Goal: Task Accomplishment & Management: Complete application form

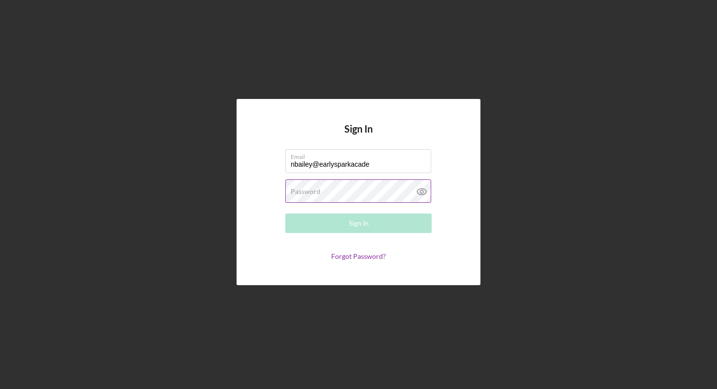
click at [306, 190] on label "Password" at bounding box center [306, 192] width 30 height 8
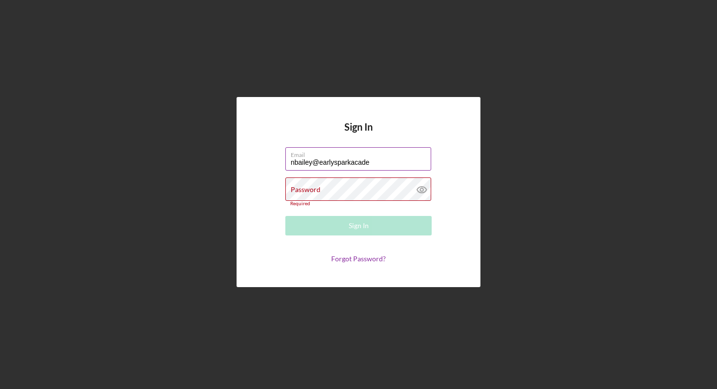
click at [376, 163] on input "nbailey@earlysparkacade" at bounding box center [359, 158] width 146 height 23
type input "[EMAIL_ADDRESS][DOMAIN_NAME]"
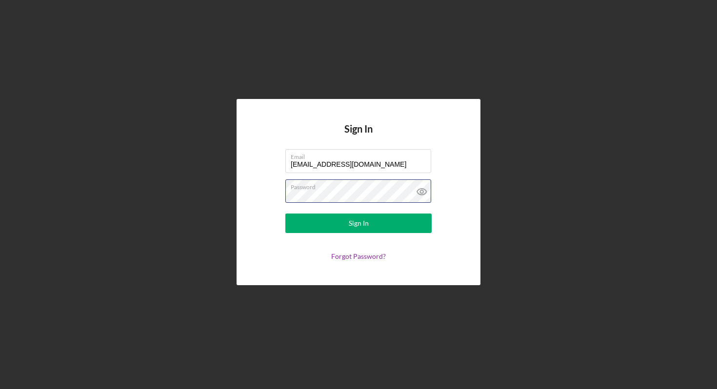
click at [286, 214] on button "Sign In" at bounding box center [359, 224] width 146 height 20
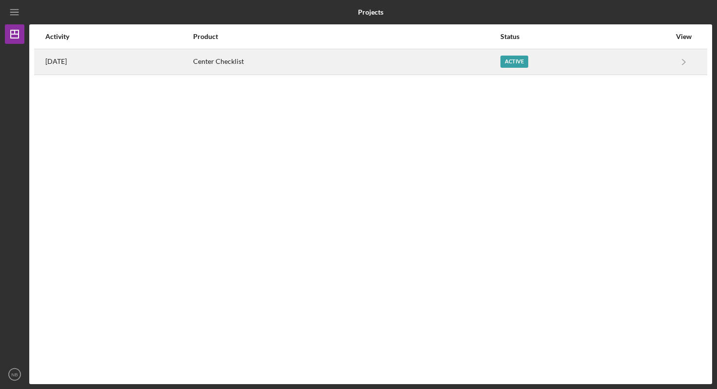
click at [517, 62] on div "Active" at bounding box center [515, 62] width 28 height 12
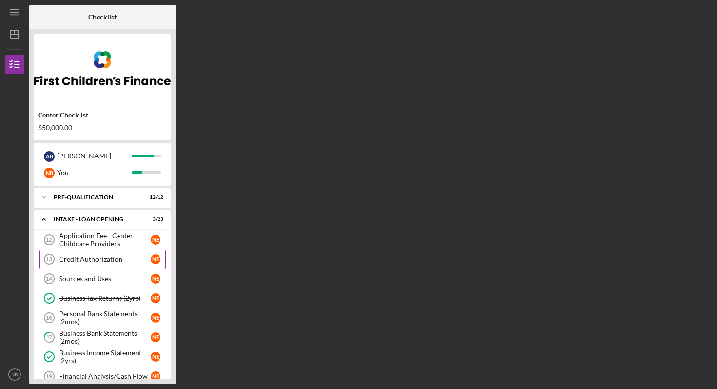
click at [109, 265] on link "Credit Authorization 13 Credit Authorization N B" at bounding box center [102, 260] width 127 height 20
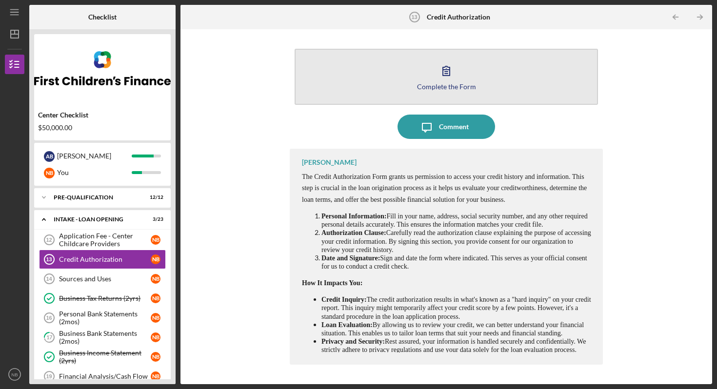
click at [454, 83] on div "Complete the Form" at bounding box center [446, 86] width 59 height 7
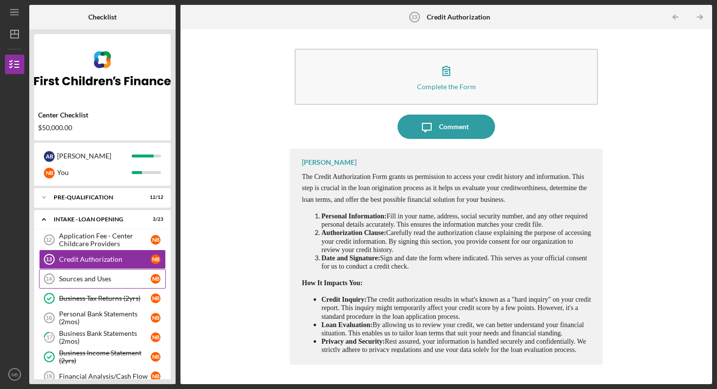
click at [135, 279] on div "Sources and Uses" at bounding box center [105, 279] width 92 height 8
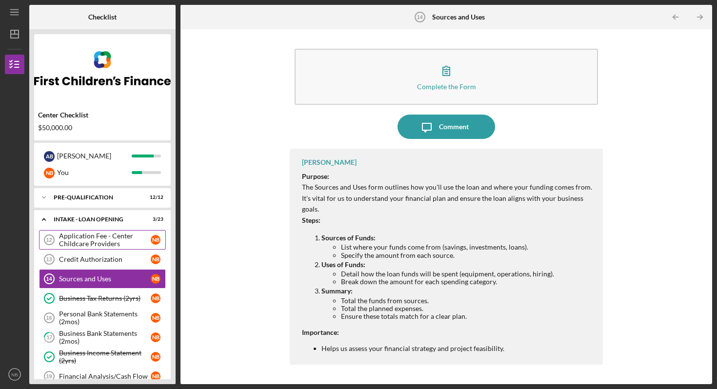
click at [102, 242] on div "Application Fee - Center Childcare Providers" at bounding box center [105, 240] width 92 height 16
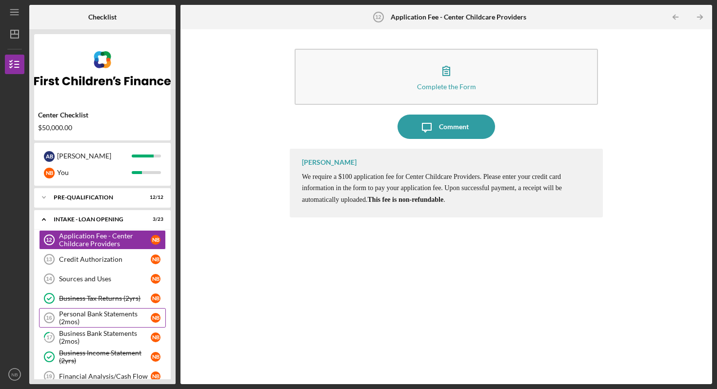
click at [114, 319] on div "Personal Bank Statements (2mos)" at bounding box center [105, 318] width 92 height 16
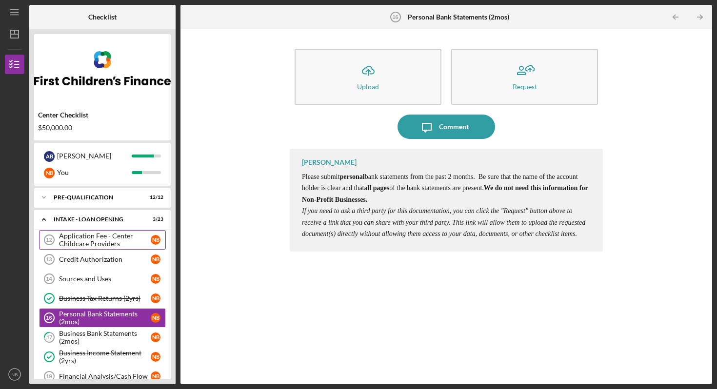
click at [121, 240] on div "Application Fee - Center Childcare Providers" at bounding box center [105, 240] width 92 height 16
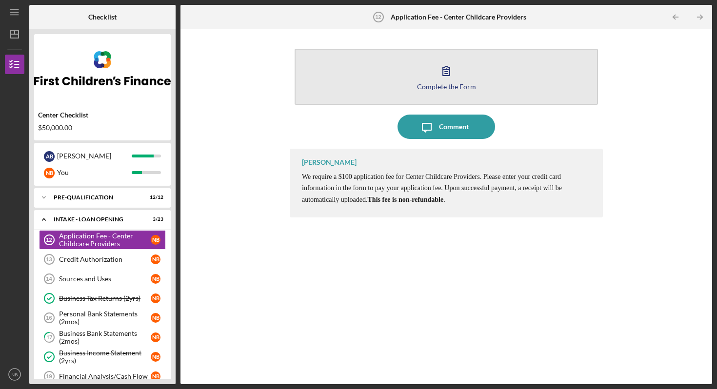
click at [498, 75] on button "Complete the Form Form" at bounding box center [447, 77] width 304 height 56
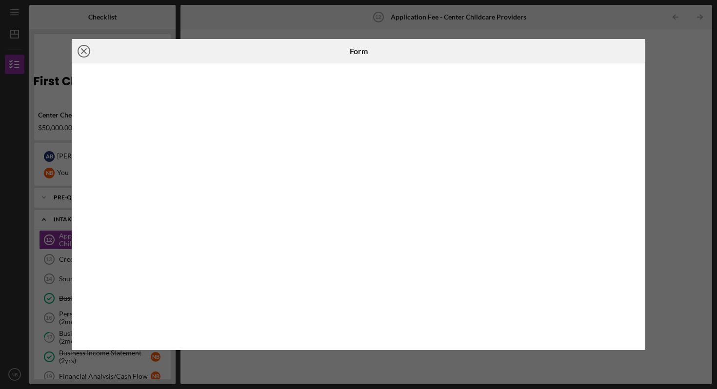
click at [85, 52] on icon "Icon/Close" at bounding box center [84, 51] width 24 height 24
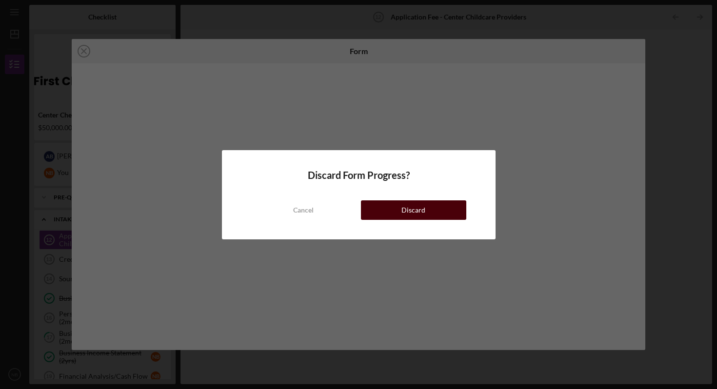
click at [404, 205] on div "Discard" at bounding box center [414, 211] width 24 height 20
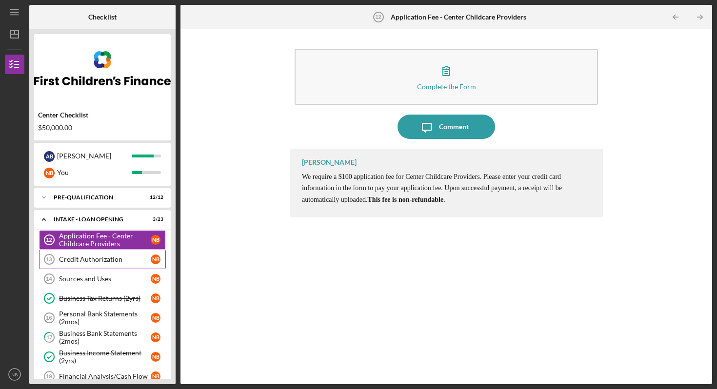
click at [108, 265] on link "Credit Authorization 13 Credit Authorization N B" at bounding box center [102, 260] width 127 height 20
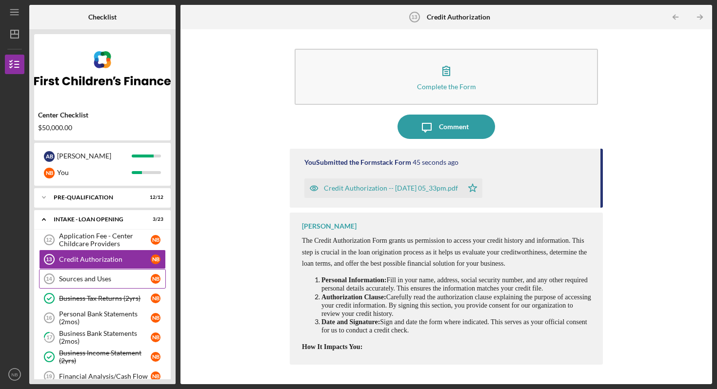
click at [100, 282] on div "Sources and Uses" at bounding box center [105, 279] width 92 height 8
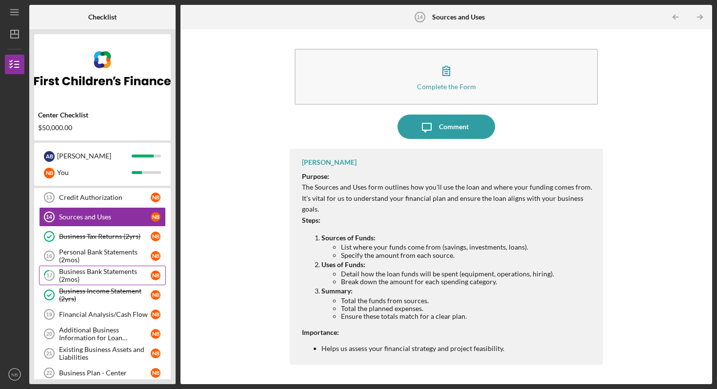
scroll to position [75, 0]
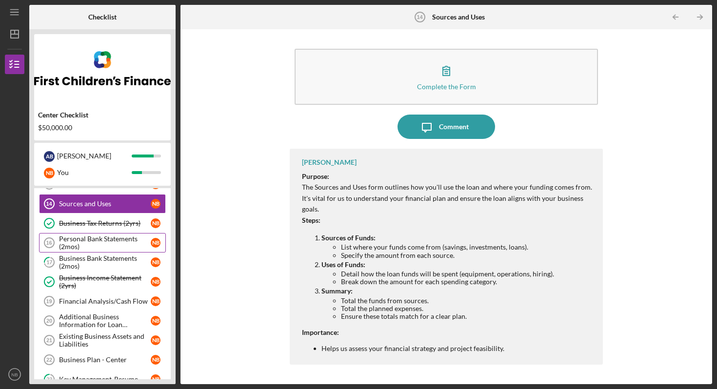
click at [86, 248] on div "Personal Bank Statements (2mos)" at bounding box center [105, 243] width 92 height 16
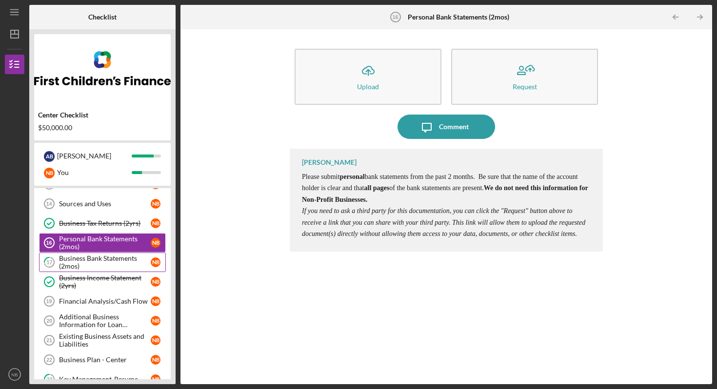
click at [92, 261] on div "Business Bank Statements (2mos)" at bounding box center [105, 263] width 92 height 16
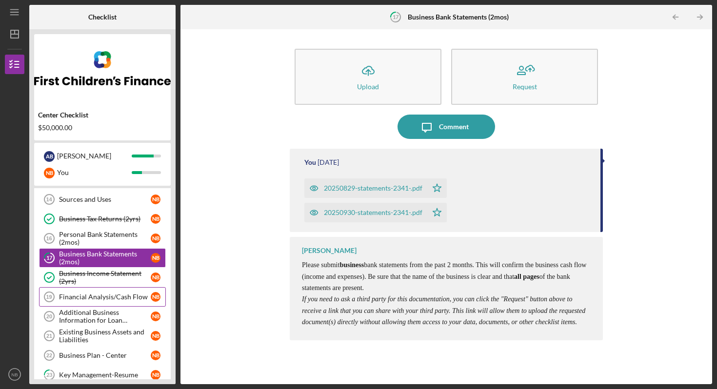
scroll to position [87, 0]
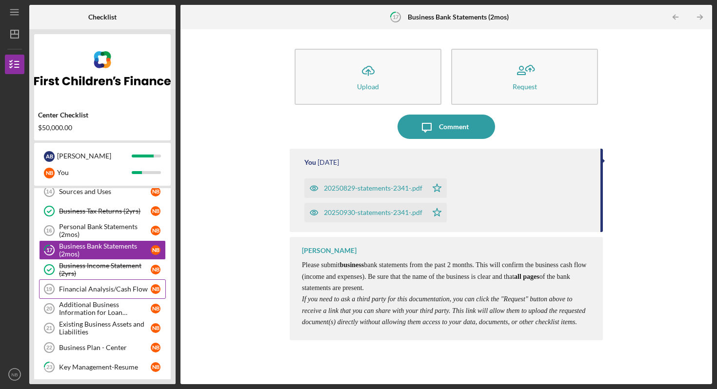
click at [95, 289] on div "Financial Analysis/Cash Flow" at bounding box center [105, 290] width 92 height 8
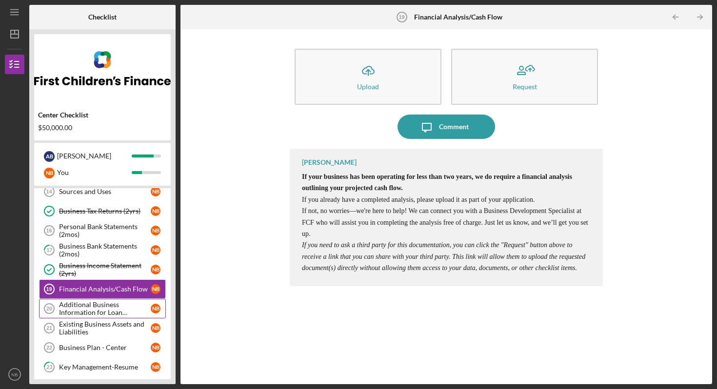
click at [109, 314] on div "Additional Business Information for Loan Application" at bounding box center [105, 309] width 92 height 16
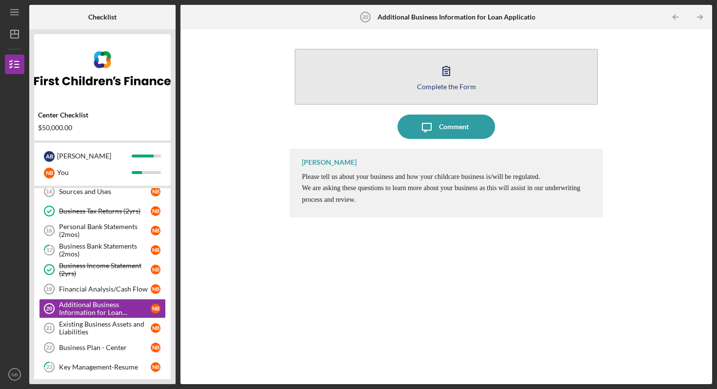
click at [481, 74] on button "Complete the Form Form" at bounding box center [447, 77] width 304 height 56
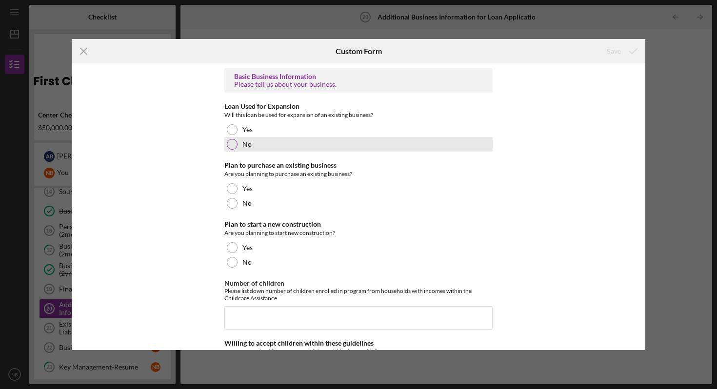
click at [232, 143] on div at bounding box center [232, 144] width 11 height 11
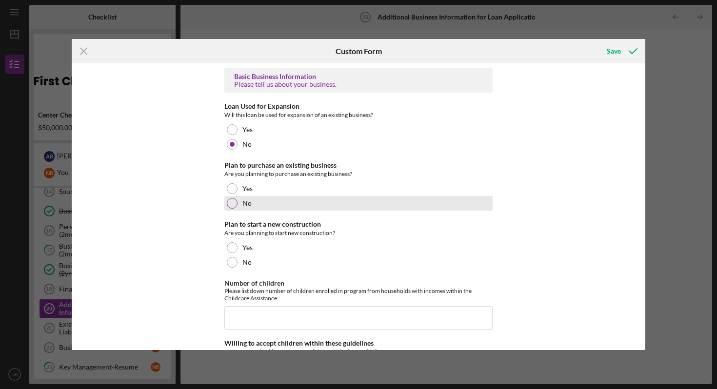
click at [232, 207] on div at bounding box center [232, 203] width 11 height 11
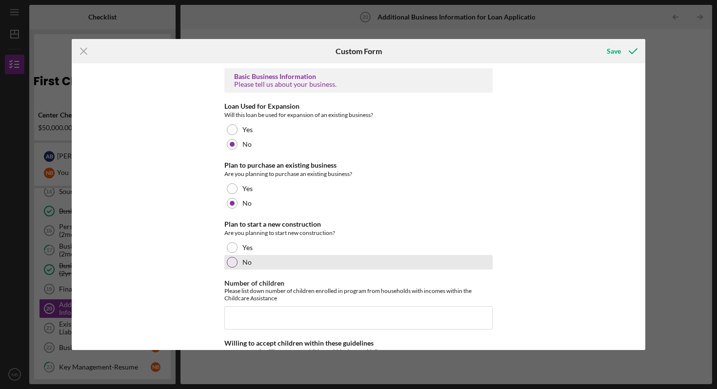
click at [233, 266] on div at bounding box center [232, 262] width 11 height 11
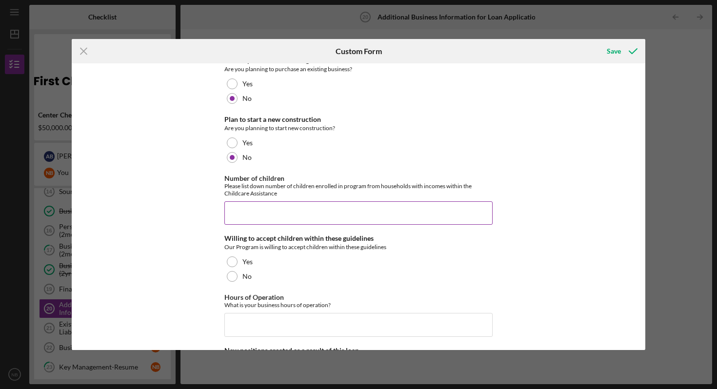
scroll to position [105, 0]
click at [322, 218] on input "Number of children" at bounding box center [359, 213] width 268 height 23
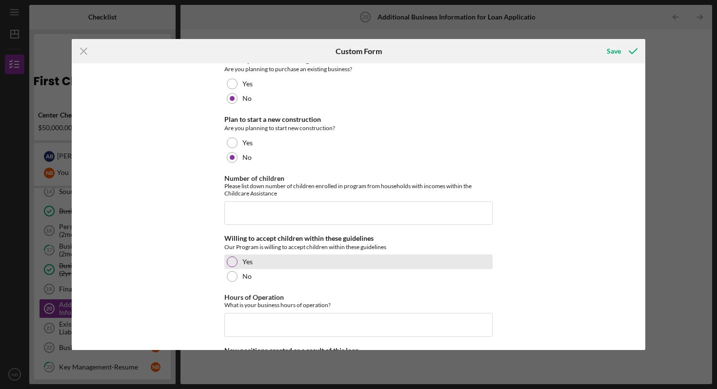
click at [232, 262] on div at bounding box center [232, 262] width 11 height 11
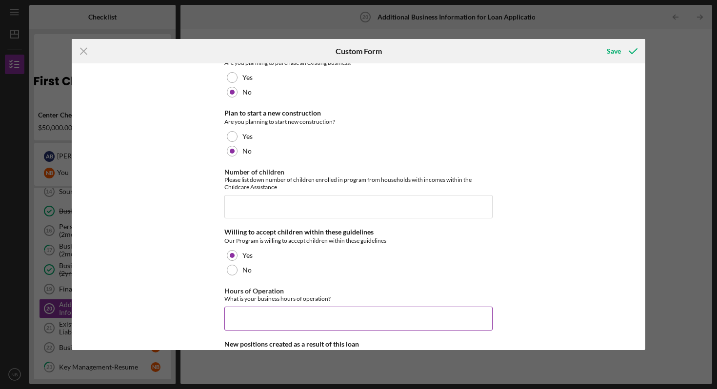
scroll to position [151, 0]
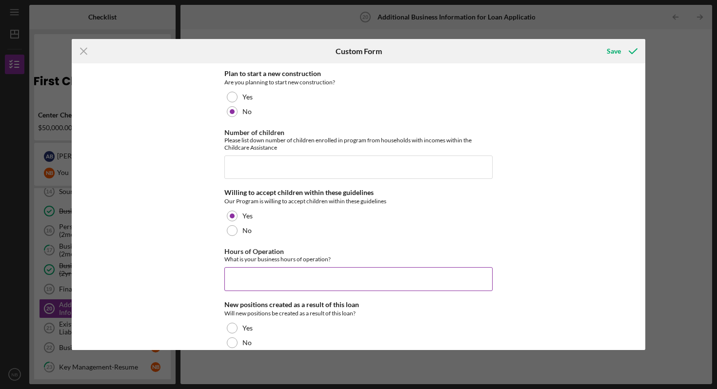
click at [284, 281] on input "Hours of Operation" at bounding box center [359, 278] width 268 height 23
type input "7"
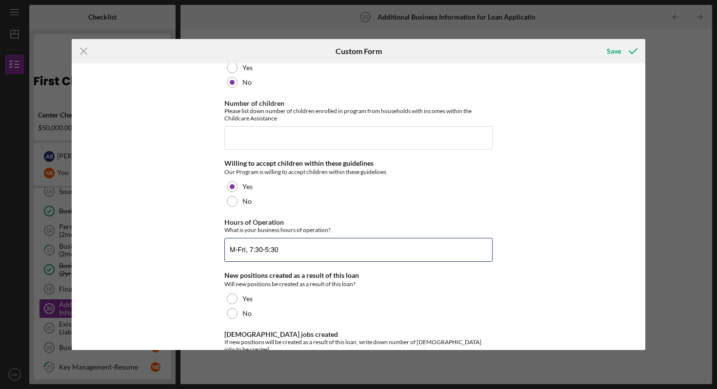
scroll to position [200, 0]
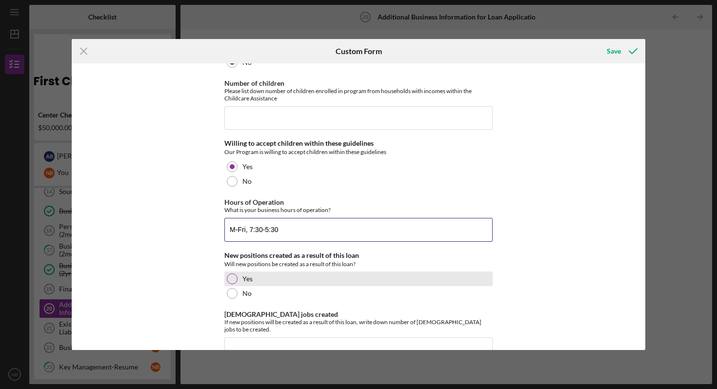
type input "M-Fri, 7:30-5:30"
click at [235, 281] on div at bounding box center [232, 279] width 11 height 11
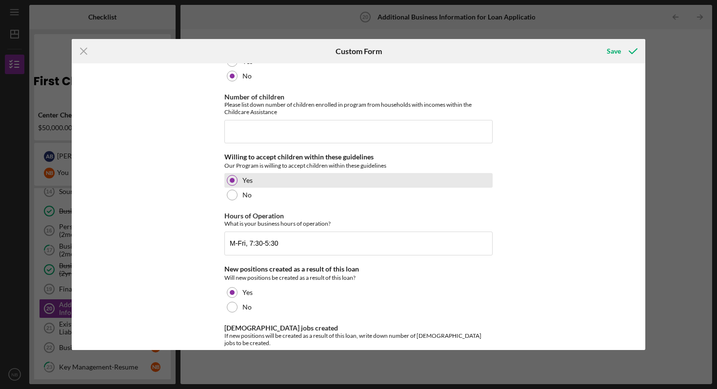
scroll to position [180, 0]
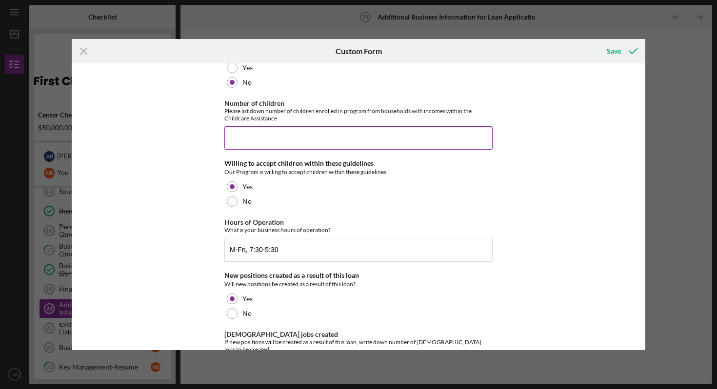
click at [257, 137] on input "Number of children" at bounding box center [359, 137] width 268 height 23
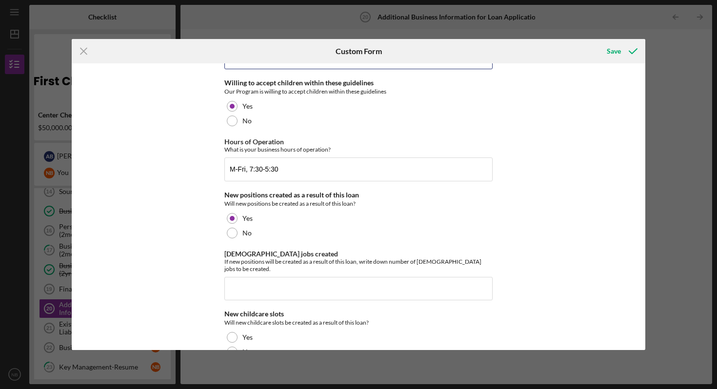
scroll to position [316, 0]
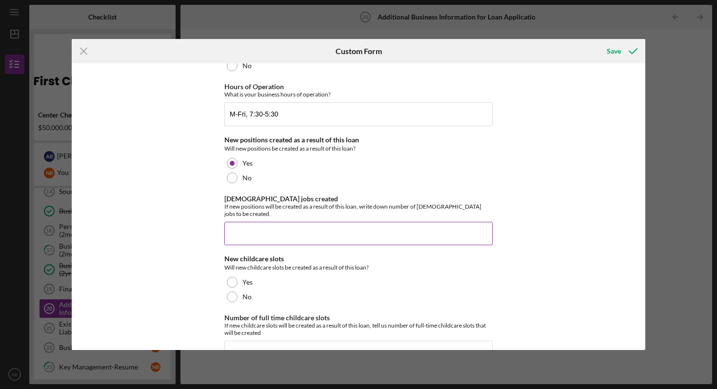
type input "15"
click at [263, 224] on input "[DEMOGRAPHIC_DATA] jobs created" at bounding box center [359, 233] width 268 height 23
type input "1"
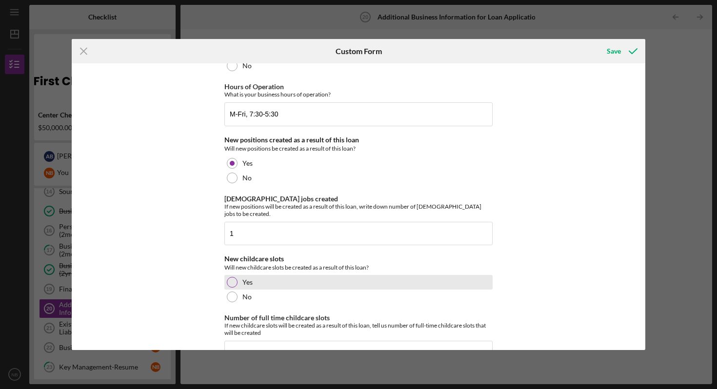
click at [334, 280] on div "Yes" at bounding box center [359, 282] width 268 height 15
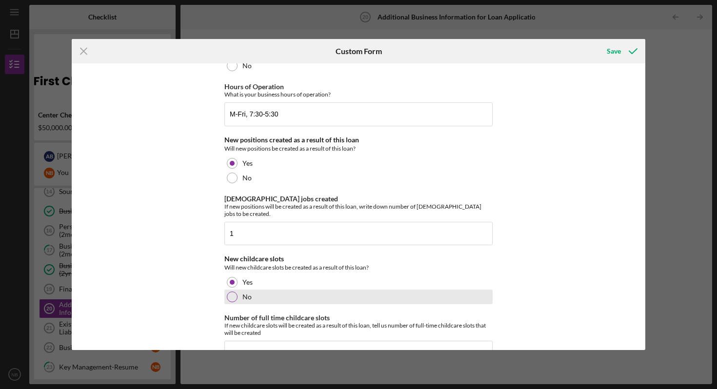
click at [229, 292] on div at bounding box center [232, 297] width 11 height 11
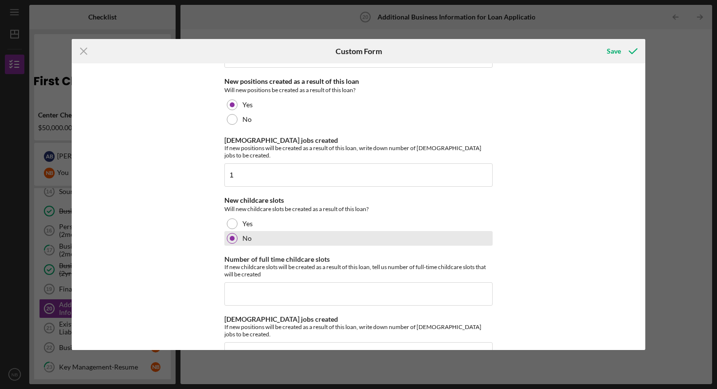
scroll to position [375, 0]
click at [222, 218] on div "Basic Business Information Please tell us about your business. Loan Used for Ex…" at bounding box center [359, 206] width 574 height 287
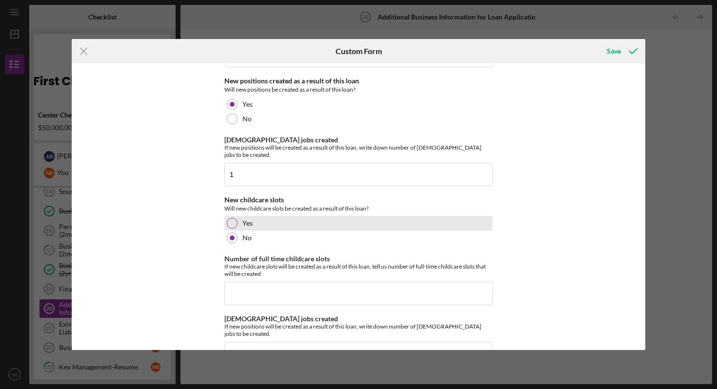
click at [227, 218] on div at bounding box center [232, 223] width 11 height 11
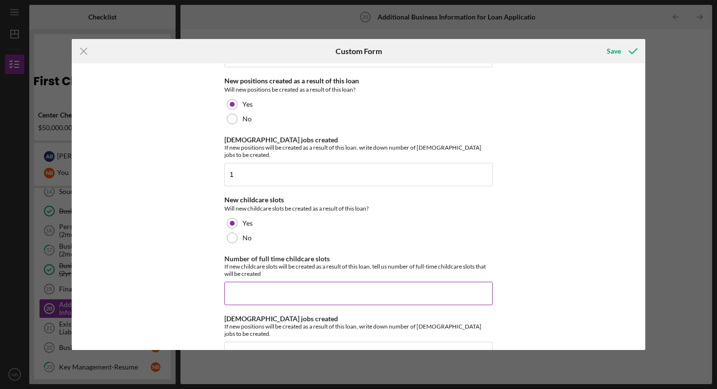
click at [265, 292] on input "Number of full time childcare slots" at bounding box center [359, 293] width 268 height 23
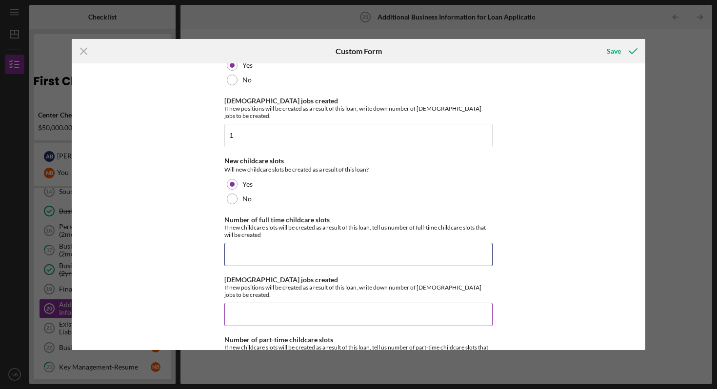
scroll to position [414, 0]
click at [265, 303] on input "[DEMOGRAPHIC_DATA] jobs created" at bounding box center [359, 314] width 268 height 23
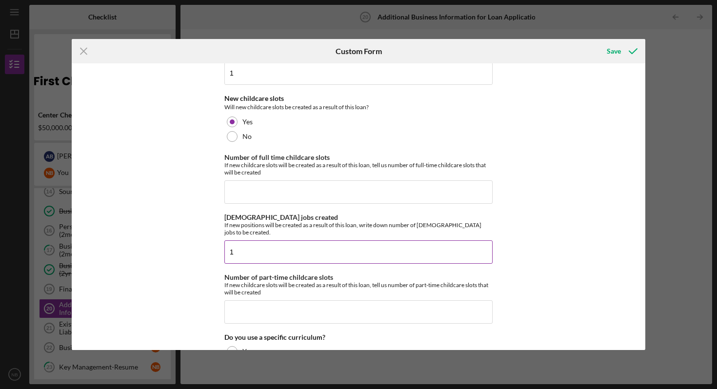
scroll to position [478, 0]
type input "1"
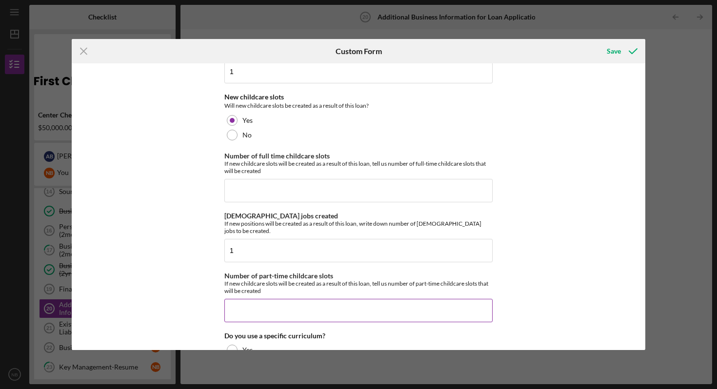
click at [317, 299] on input "Number of part-time childcare slots" at bounding box center [359, 310] width 268 height 23
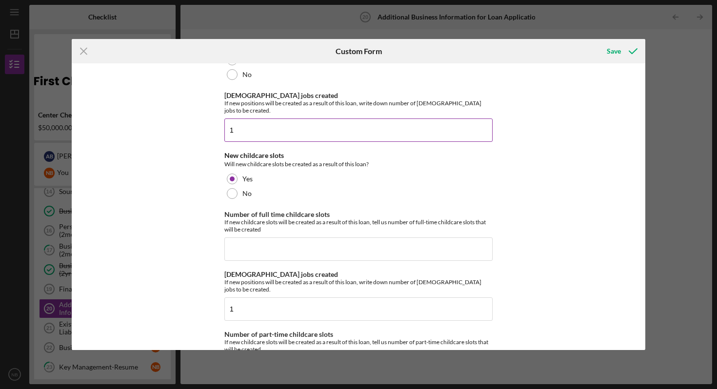
scroll to position [493, 0]
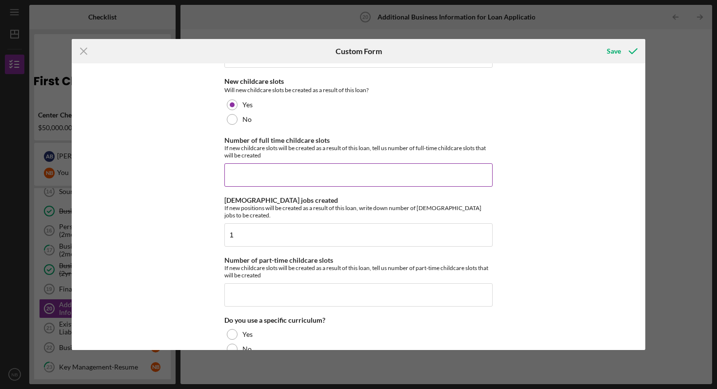
click at [283, 174] on input "Number of full time childcare slots" at bounding box center [359, 174] width 268 height 23
type input "12"
click at [292, 284] on input "Number of part-time childcare slots" at bounding box center [359, 295] width 268 height 23
type input "12"
click at [508, 243] on div "Basic Business Information Please tell us about your business. Loan Used for Ex…" at bounding box center [359, 206] width 574 height 287
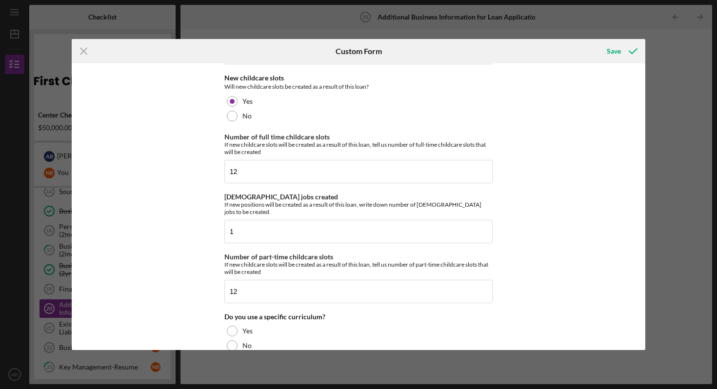
scroll to position [563, 0]
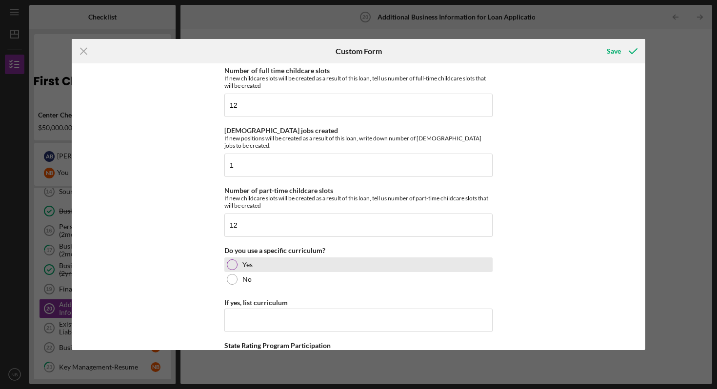
click at [231, 260] on div at bounding box center [232, 265] width 11 height 11
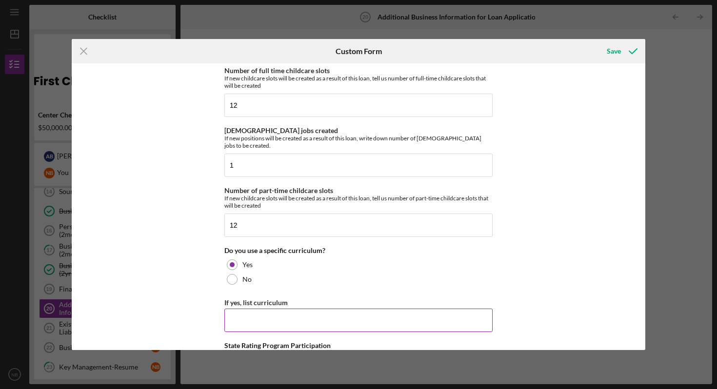
click at [248, 315] on input "If yes, list curriculum" at bounding box center [359, 320] width 268 height 23
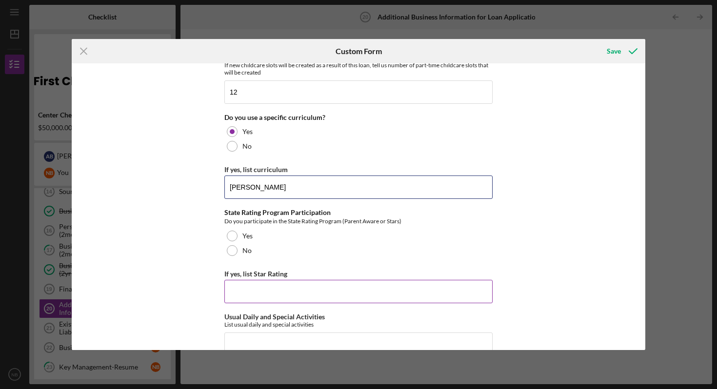
scroll to position [813, 0]
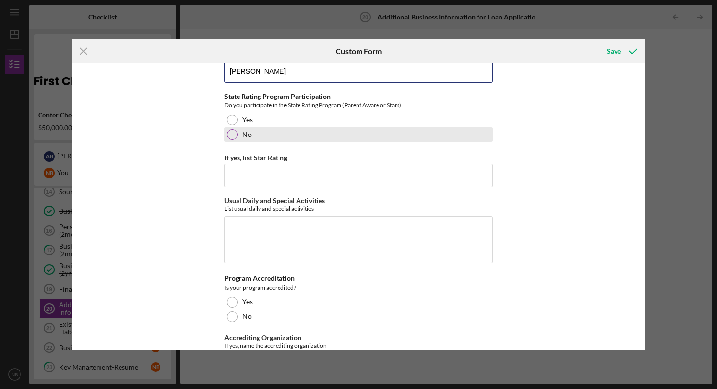
type input "[PERSON_NAME]"
click at [237, 127] on div "No" at bounding box center [359, 134] width 268 height 15
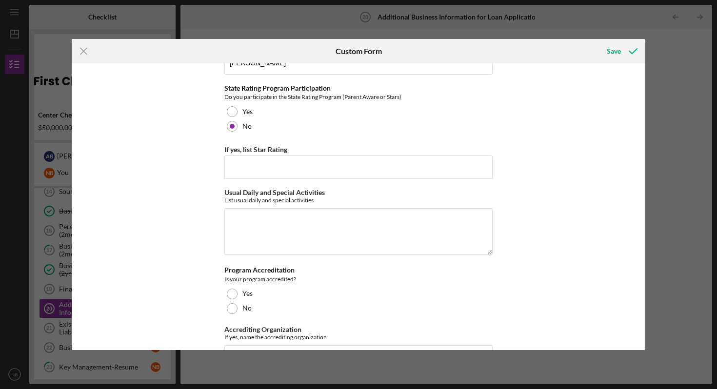
scroll to position [821, 0]
click at [233, 106] on div at bounding box center [232, 111] width 11 height 11
click at [279, 160] on input "If yes, list Star Rating" at bounding box center [359, 166] width 268 height 23
type input "4"
drag, startPoint x: 227, startPoint y: 153, endPoint x: 190, endPoint y: 152, distance: 37.1
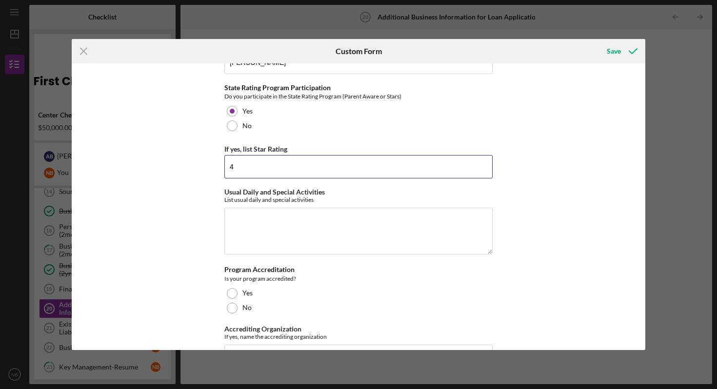
click at [190, 152] on div "Basic Business Information Please tell us about your business. Loan Used for Ex…" at bounding box center [359, 206] width 574 height 287
type input "Enhancing Quality - Validated"
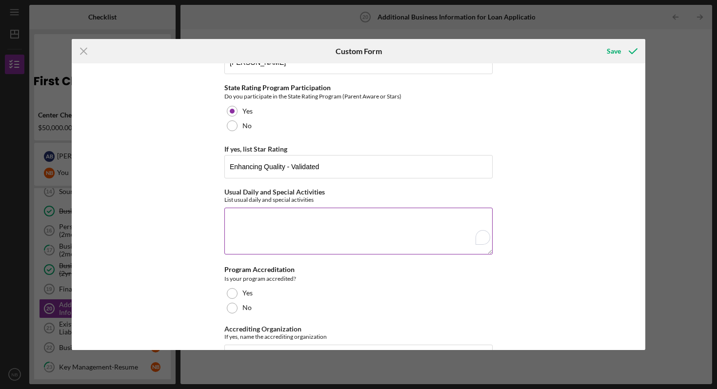
click at [316, 219] on textarea "Usual Daily and Special Activities" at bounding box center [359, 231] width 268 height 47
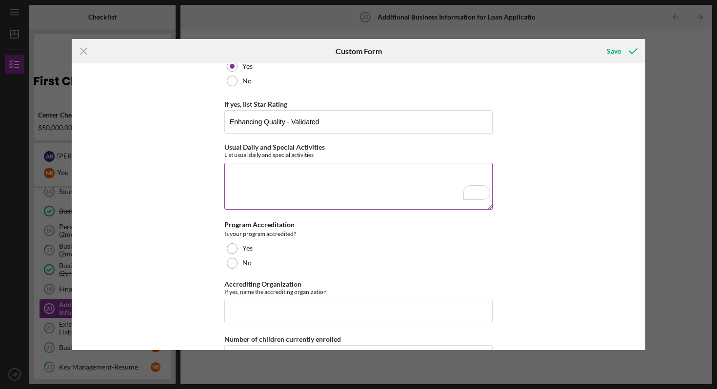
scroll to position [866, 0]
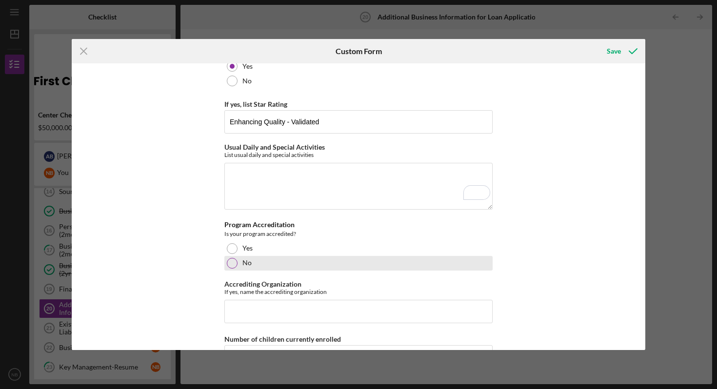
click at [232, 258] on div at bounding box center [232, 263] width 11 height 11
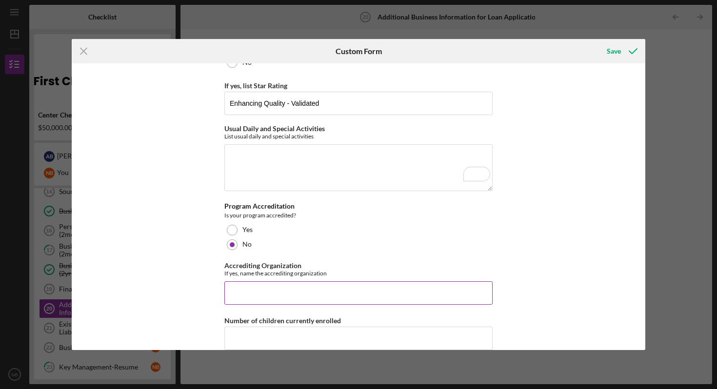
scroll to position [899, 0]
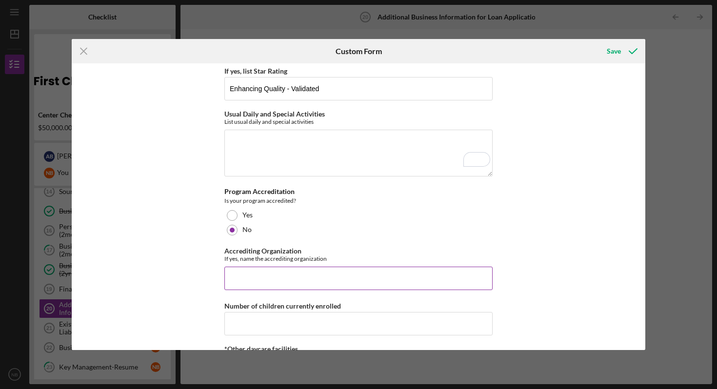
click at [273, 267] on input "Accrediting Organization" at bounding box center [359, 278] width 268 height 23
type input "p"
type input "pending- NAEYC"
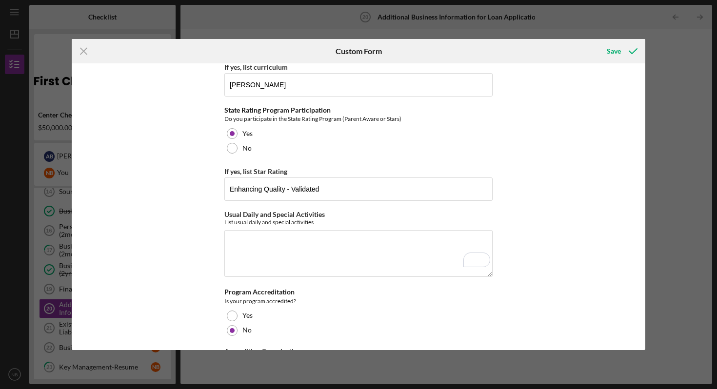
scroll to position [893, 0]
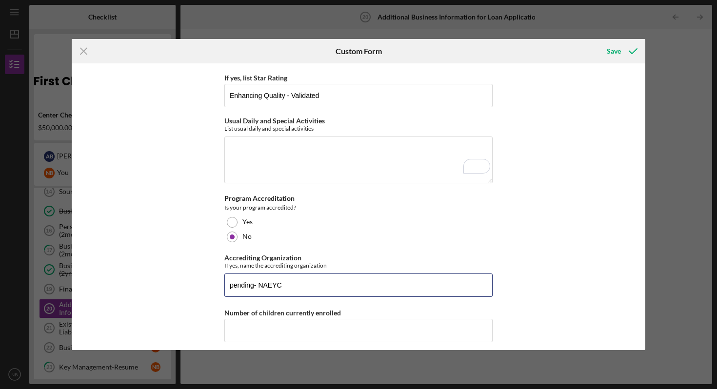
drag, startPoint x: 298, startPoint y: 272, endPoint x: 191, endPoint y: 265, distance: 106.6
click at [191, 265] on div "Basic Business Information Please tell us about your business. Loan Used for Ex…" at bounding box center [359, 206] width 574 height 287
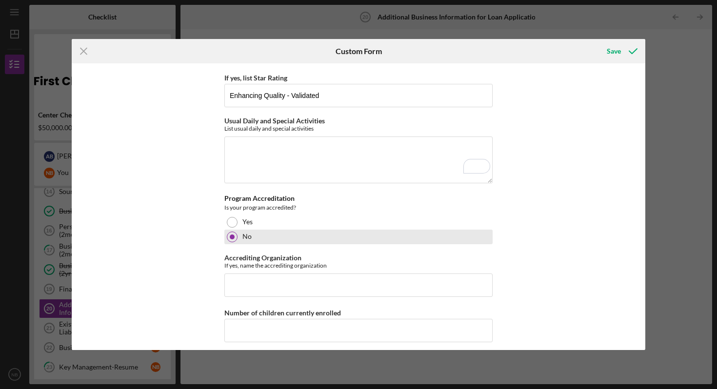
click at [386, 230] on div "No" at bounding box center [359, 237] width 268 height 15
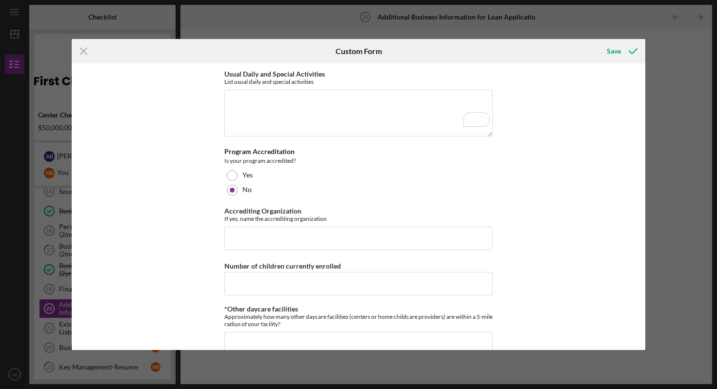
scroll to position [946, 0]
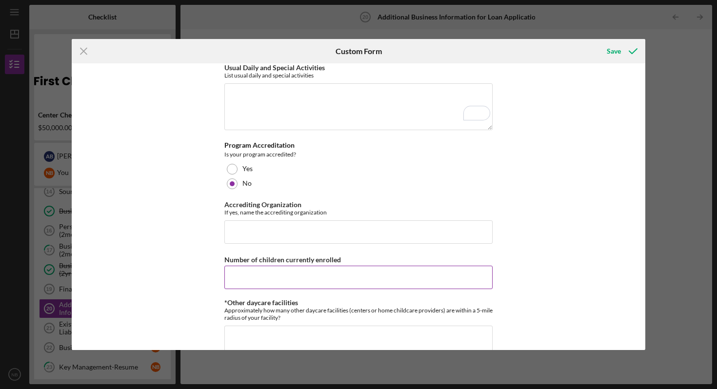
click at [340, 266] on input "Number of children currently enrolled" at bounding box center [359, 277] width 268 height 23
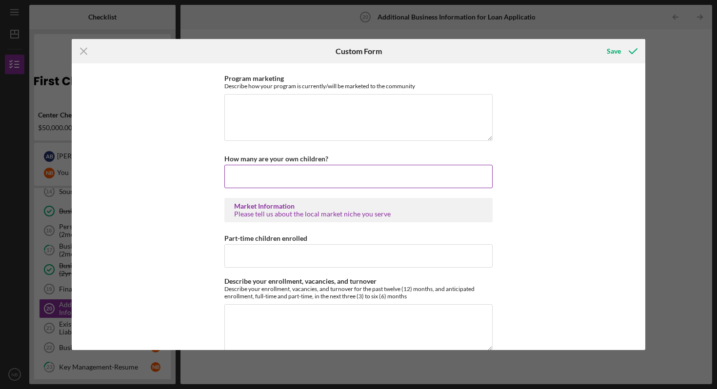
type input "26"
click at [350, 165] on input "How many are your own children?" at bounding box center [359, 176] width 268 height 23
type input "0"
click at [628, 207] on div "Basic Business Information Please tell us about your business. Loan Used for Ex…" at bounding box center [359, 206] width 574 height 287
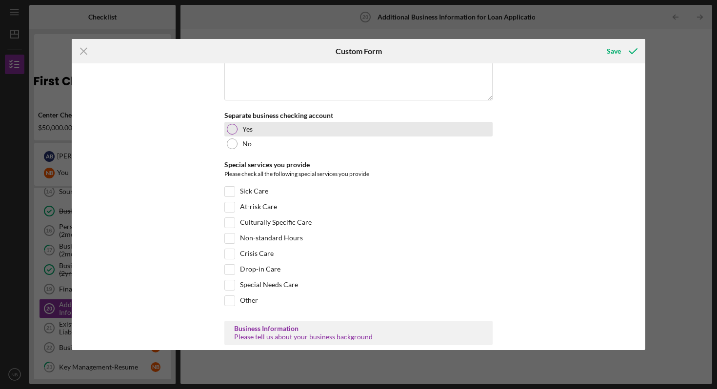
click at [235, 124] on div at bounding box center [232, 129] width 11 height 11
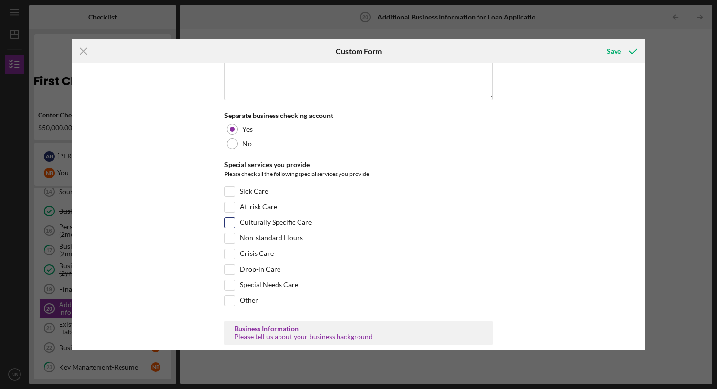
click at [231, 218] on input "Culturally Specific Care" at bounding box center [230, 223] width 10 height 10
checkbox input "true"
click at [230, 234] on input "Non-standard Hours" at bounding box center [230, 239] width 10 height 10
checkbox input "true"
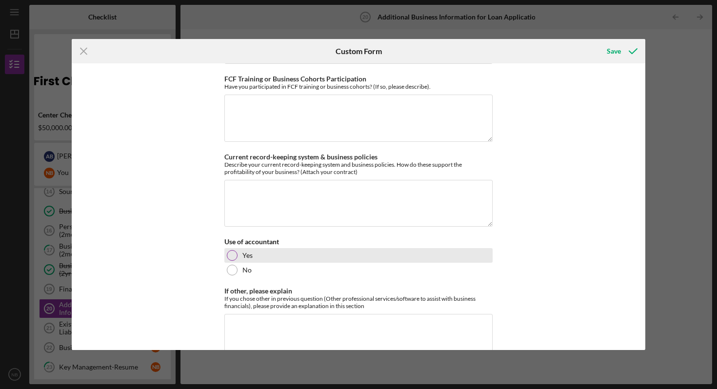
click at [235, 250] on div at bounding box center [232, 255] width 11 height 11
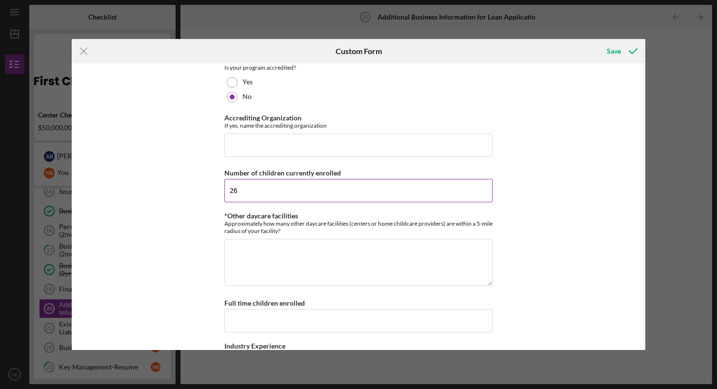
click at [268, 179] on input "26" at bounding box center [359, 190] width 268 height 23
type input "27"
click at [373, 248] on textarea "*Other daycare facilities" at bounding box center [359, 262] width 268 height 47
type textarea "6"
type textarea "4"
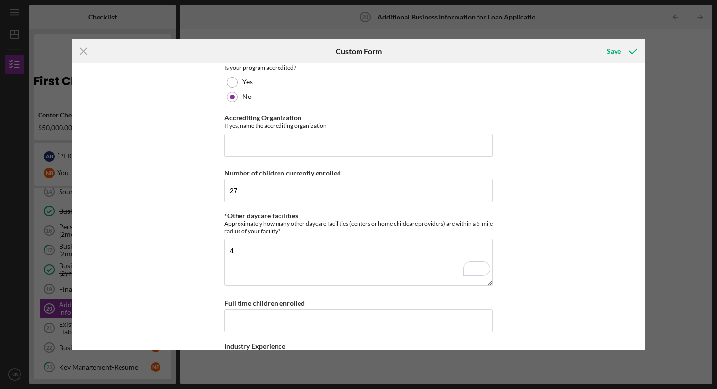
click at [589, 178] on div "Basic Business Information Please tell us about your business. Loan Used for Ex…" at bounding box center [359, 206] width 574 height 287
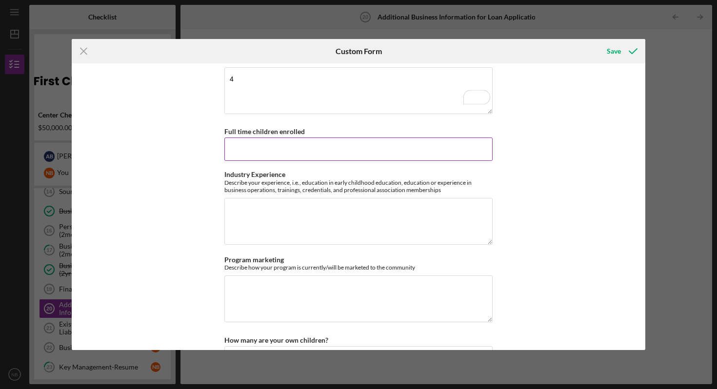
click at [370, 142] on input "Full time children enrolled" at bounding box center [359, 149] width 268 height 23
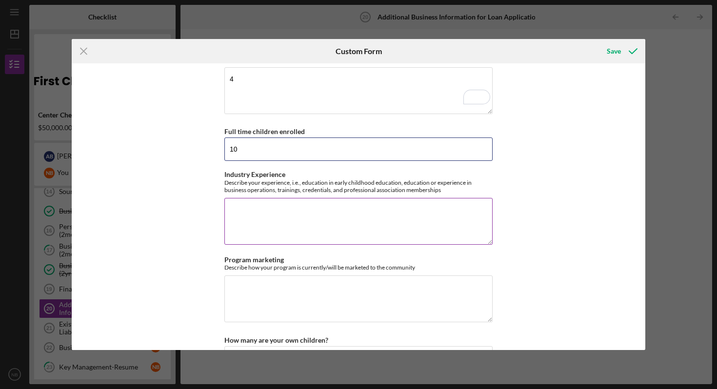
type input "10"
click at [417, 198] on textarea "Industry Experience" at bounding box center [359, 221] width 268 height 47
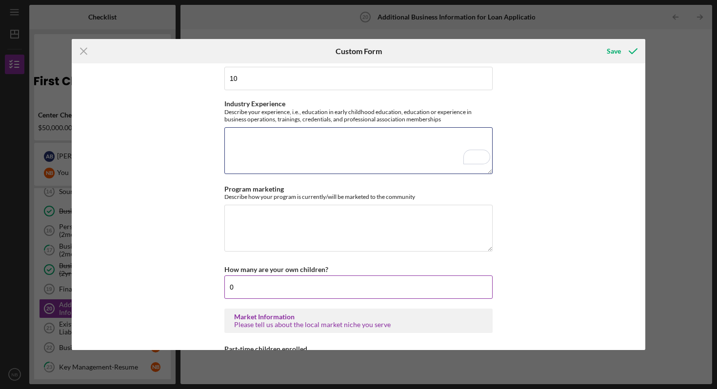
scroll to position [1288, 0]
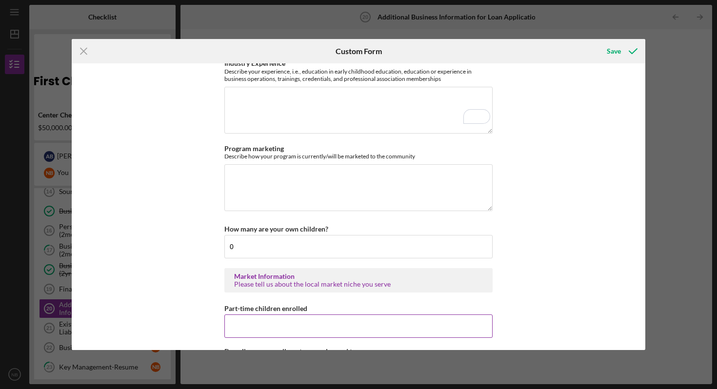
click at [323, 315] on input "Part-time children enrolled" at bounding box center [359, 326] width 268 height 23
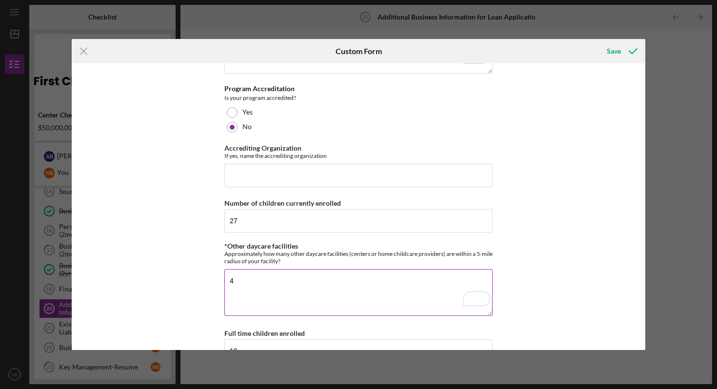
scroll to position [1040, 0]
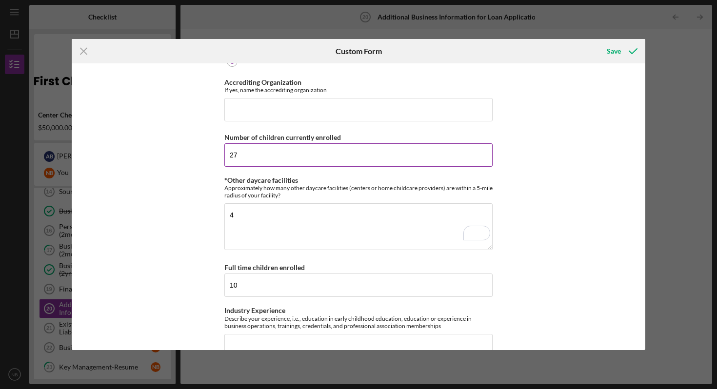
click at [235, 143] on input "27" at bounding box center [359, 154] width 268 height 23
drag, startPoint x: 236, startPoint y: 140, endPoint x: 223, endPoint y: 139, distance: 13.2
click at [225, 143] on input "27" at bounding box center [359, 154] width 268 height 23
type input "5"
click at [571, 166] on div "Basic Business Information Please tell us about your business. Loan Used for Ex…" at bounding box center [359, 206] width 574 height 287
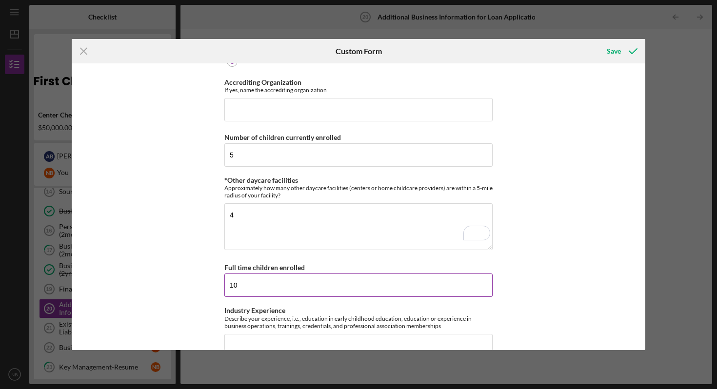
click at [246, 274] on input "10" at bounding box center [359, 285] width 268 height 23
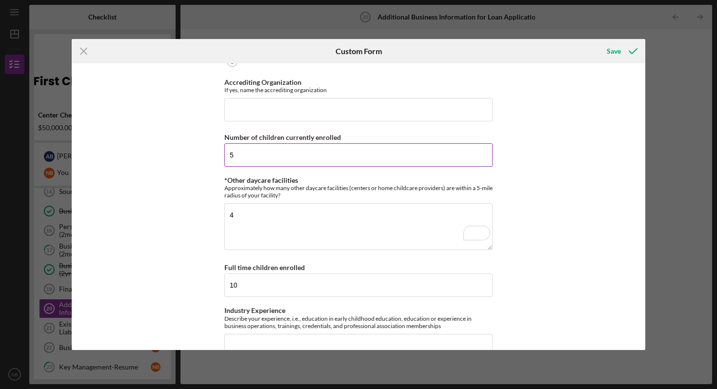
click at [300, 143] on input "5" at bounding box center [359, 154] width 268 height 23
drag, startPoint x: 246, startPoint y: 140, endPoint x: 205, endPoint y: 137, distance: 41.6
click at [205, 137] on div "Basic Business Information Please tell us about your business. Loan Used for Ex…" at bounding box center [359, 206] width 574 height 287
click at [530, 165] on div "Basic Business Information Please tell us about your business. Loan Used for Ex…" at bounding box center [359, 206] width 574 height 287
drag, startPoint x: 243, startPoint y: 143, endPoint x: 208, endPoint y: 136, distance: 35.8
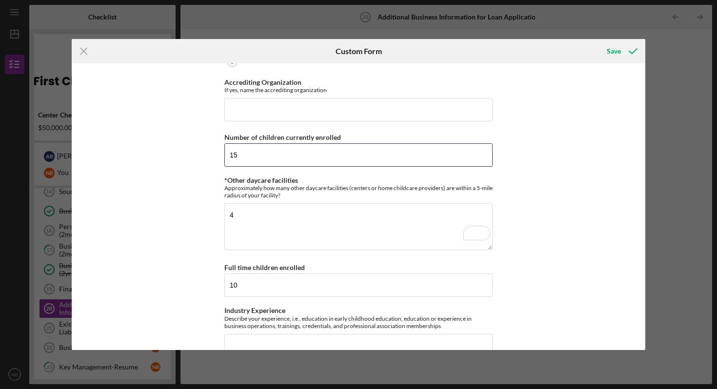
click at [208, 136] on div "Basic Business Information Please tell us about your business. Loan Used for Ex…" at bounding box center [359, 206] width 574 height 287
type input "7"
click at [594, 191] on div "Basic Business Information Please tell us about your business. Loan Used for Ex…" at bounding box center [359, 206] width 574 height 287
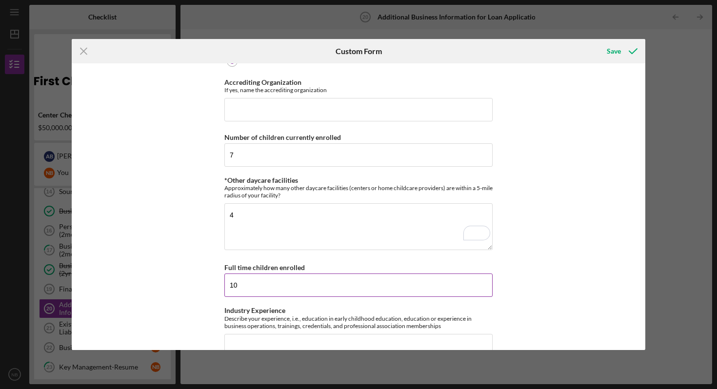
drag, startPoint x: 246, startPoint y: 267, endPoint x: 223, endPoint y: 267, distance: 23.4
click at [225, 274] on input "10" at bounding box center [359, 285] width 268 height 23
type input "7"
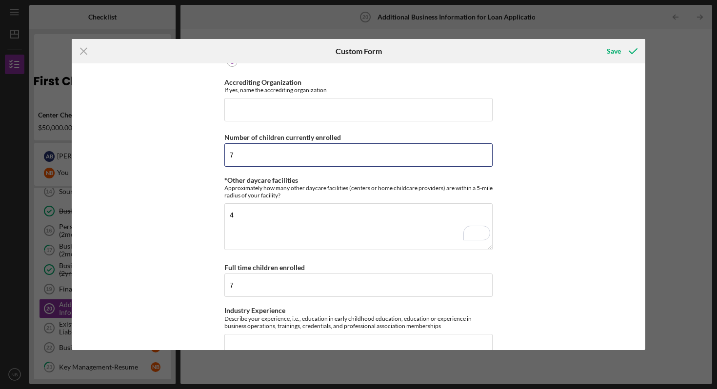
drag, startPoint x: 245, startPoint y: 143, endPoint x: 213, endPoint y: 140, distance: 32.9
click at [213, 140] on div "Basic Business Information Please tell us about your business. Loan Used for Ex…" at bounding box center [359, 206] width 574 height 287
click at [237, 143] on input "7" at bounding box center [359, 154] width 268 height 23
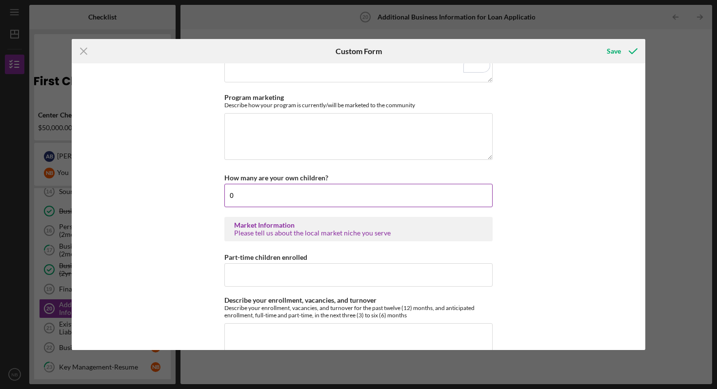
scroll to position [1450, 0]
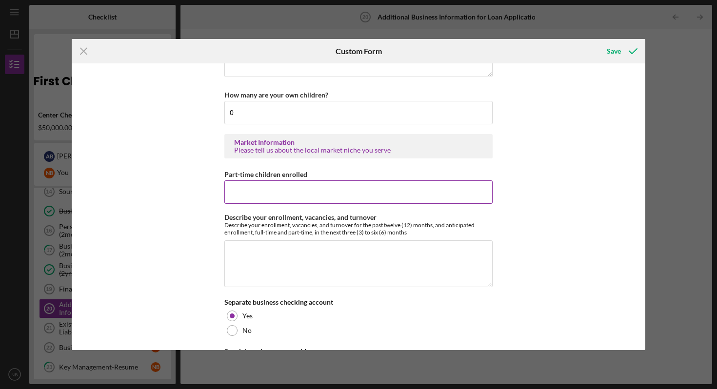
click at [266, 181] on input "Part-time children enrolled" at bounding box center [359, 192] width 268 height 23
type input "7"
click at [563, 216] on div "Basic Business Information Please tell us about your business. Loan Used for Ex…" at bounding box center [359, 206] width 574 height 287
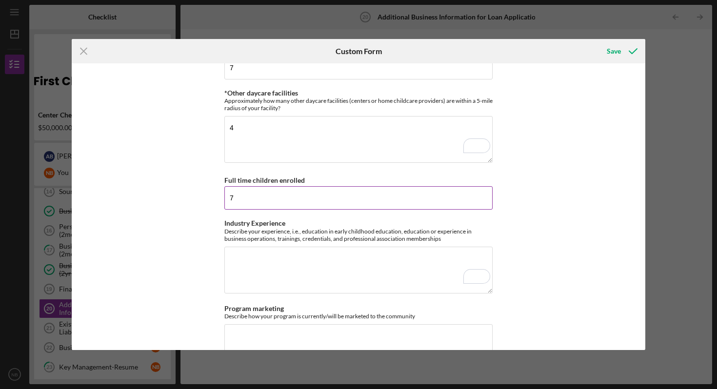
drag, startPoint x: 243, startPoint y: 178, endPoint x: 226, endPoint y: 182, distance: 16.9
click at [226, 186] on input "7" at bounding box center [359, 197] width 268 height 23
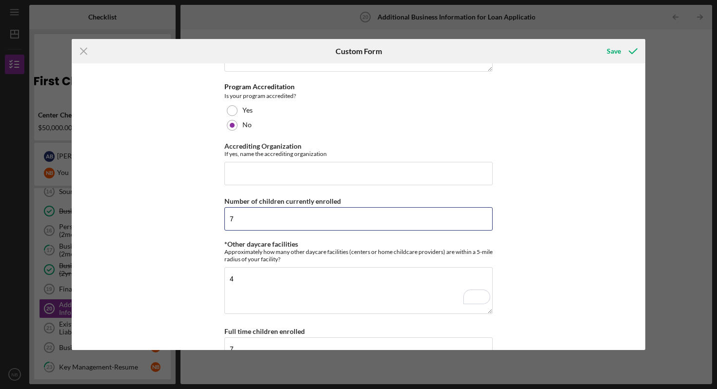
drag, startPoint x: 240, startPoint y: 206, endPoint x: 217, endPoint y: 204, distance: 23.0
click at [217, 204] on div "Basic Business Information Please tell us about your business. Loan Used for Ex…" at bounding box center [359, 206] width 574 height 287
type input "14"
click at [554, 188] on div "Basic Business Information Please tell us about your business. Loan Used for Ex…" at bounding box center [359, 206] width 574 height 287
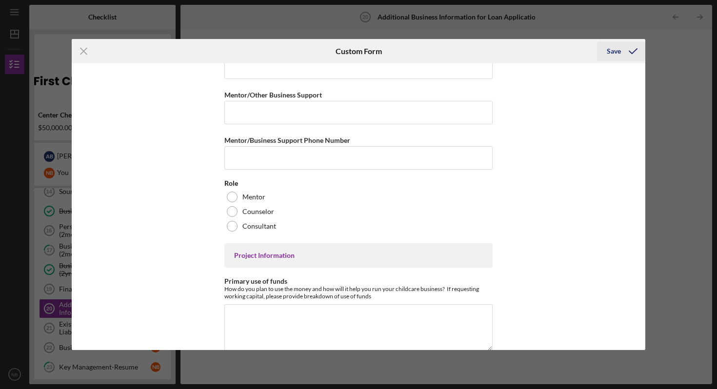
click at [617, 52] on div "Save" at bounding box center [614, 51] width 14 height 20
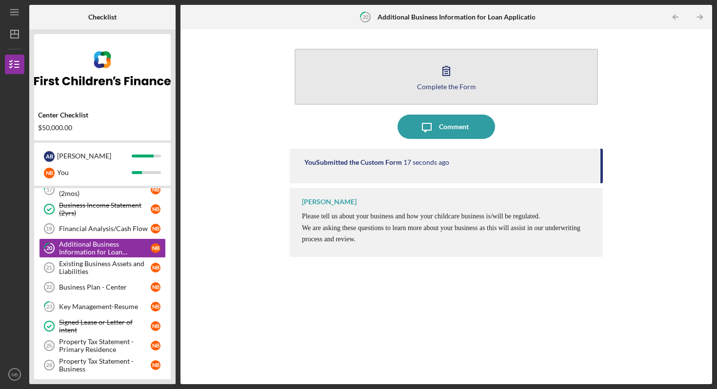
click at [463, 76] on button "Complete the Form Form" at bounding box center [447, 77] width 304 height 56
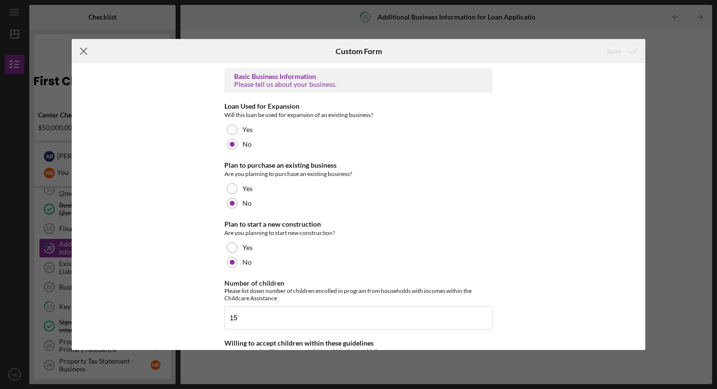
click at [88, 50] on icon "Icon/Menu Close" at bounding box center [84, 51] width 24 height 24
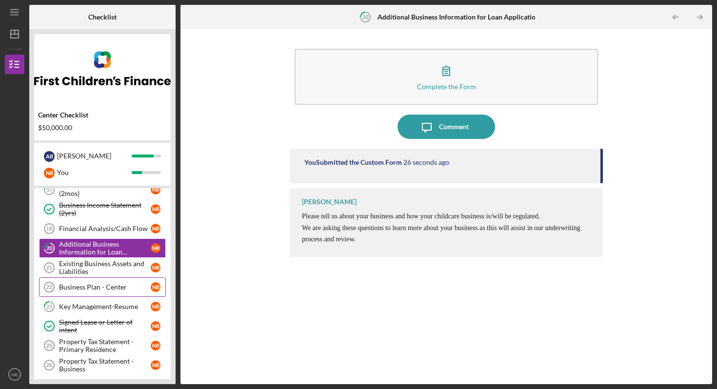
click at [92, 289] on div "Business Plan - Center" at bounding box center [105, 288] width 92 height 8
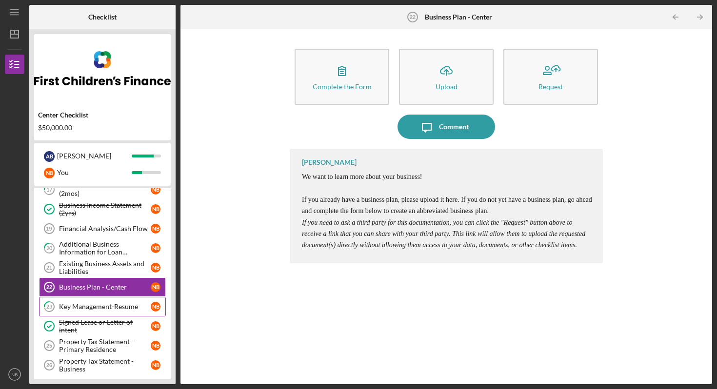
click at [110, 303] on div "Key Management-Resume" at bounding box center [105, 307] width 92 height 8
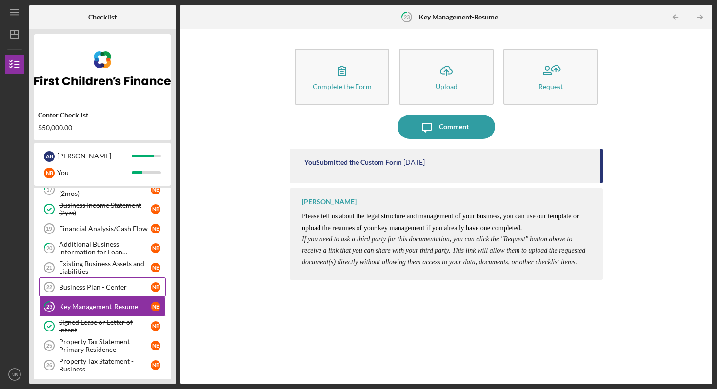
click at [95, 292] on link "Business Plan - Center 22 Business Plan - Center N B" at bounding box center [102, 288] width 127 height 20
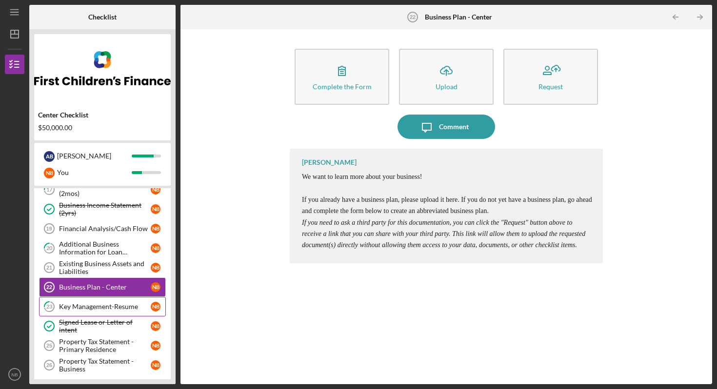
click at [92, 308] on div "Key Management-Resume" at bounding box center [105, 307] width 92 height 8
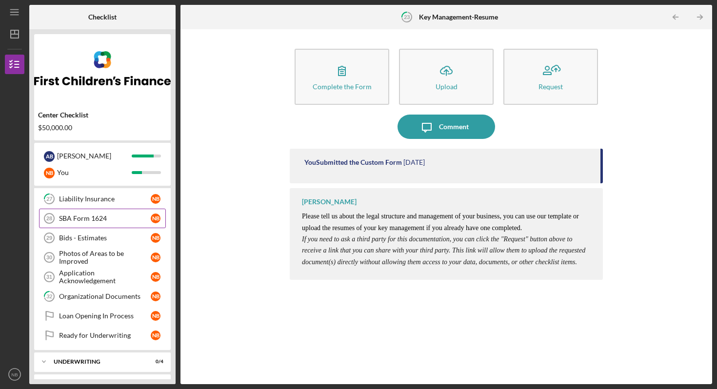
click at [99, 223] on link "SBA Form 1624 28 SBA Form 1624 N B" at bounding box center [102, 219] width 127 height 20
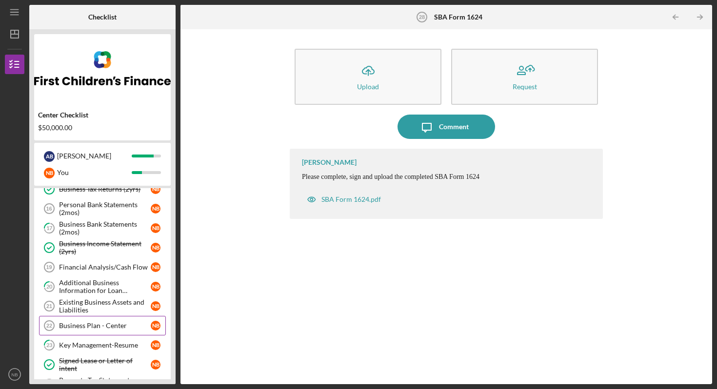
scroll to position [182, 0]
